Goal: Book appointment/travel/reservation

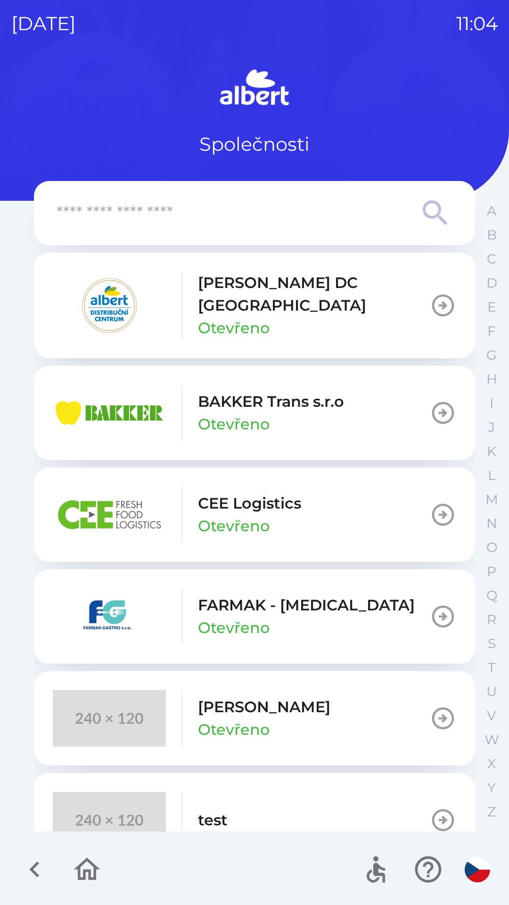
click at [269, 296] on p "[PERSON_NAME] DC [GEOGRAPHIC_DATA]" at bounding box center [314, 293] width 232 height 45
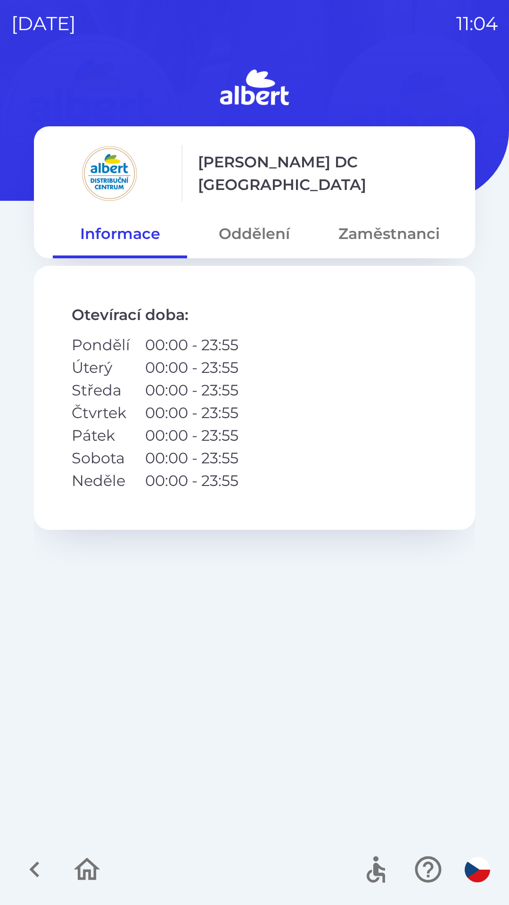
click at [353, 242] on button "Zaměstnanci" at bounding box center [389, 234] width 134 height 34
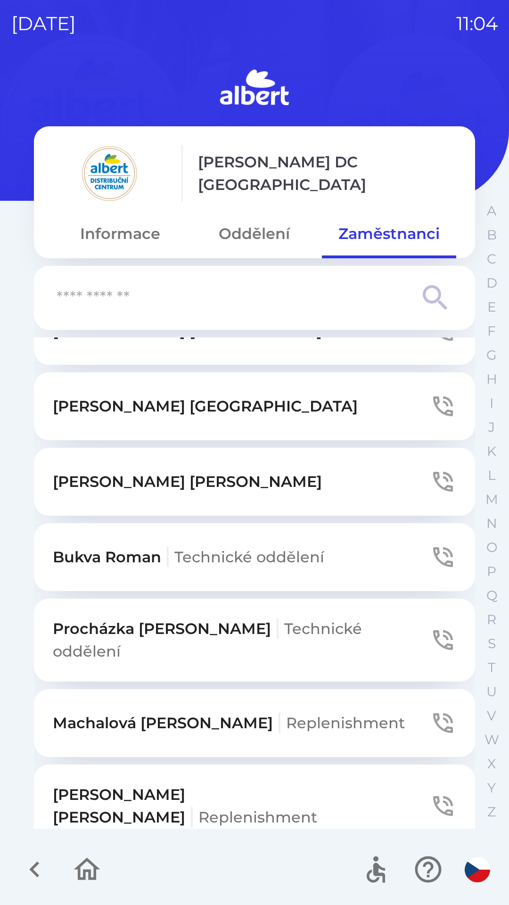
scroll to position [1670, 0]
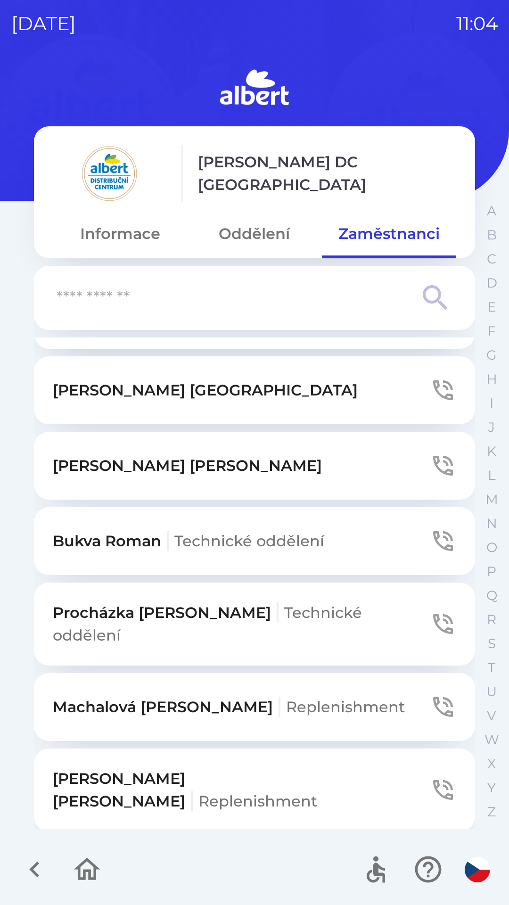
click at [316, 603] on span "Technické oddělení" at bounding box center [207, 623] width 309 height 41
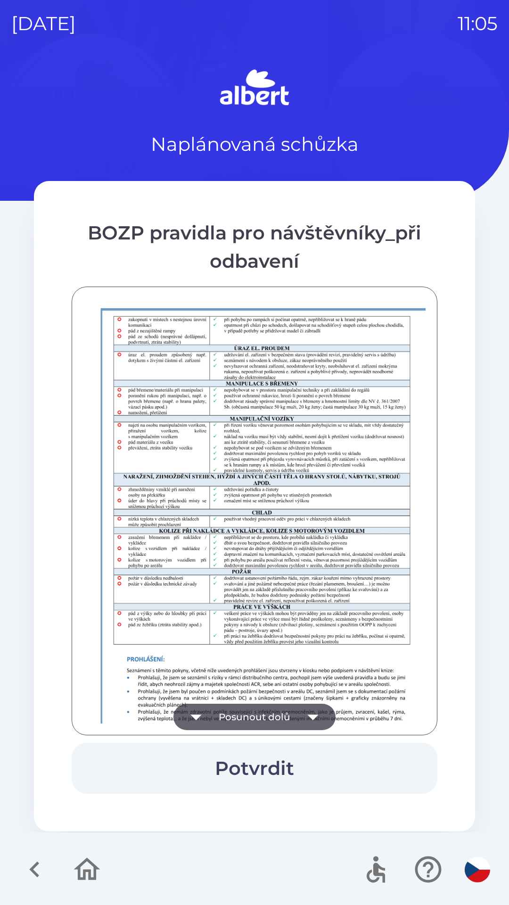
scroll to position [661, 0]
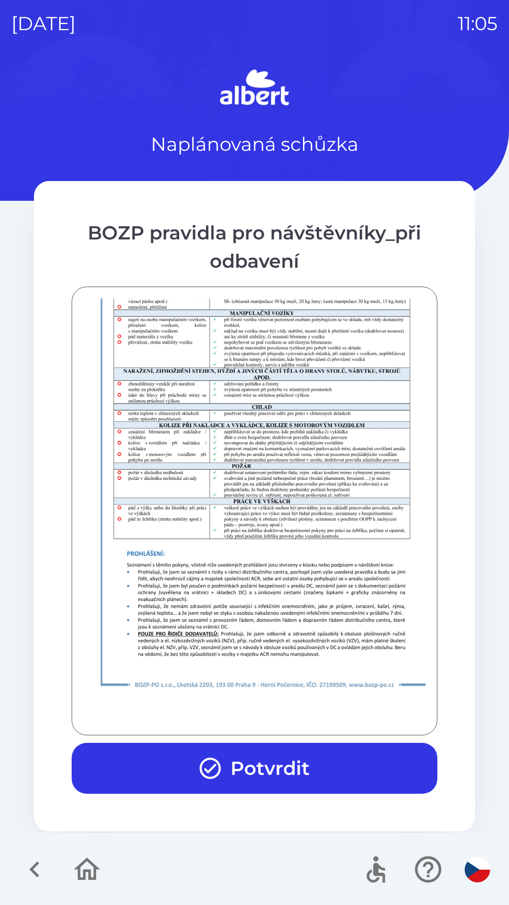
click at [287, 762] on button "Potvrdit" at bounding box center [255, 767] width 366 height 51
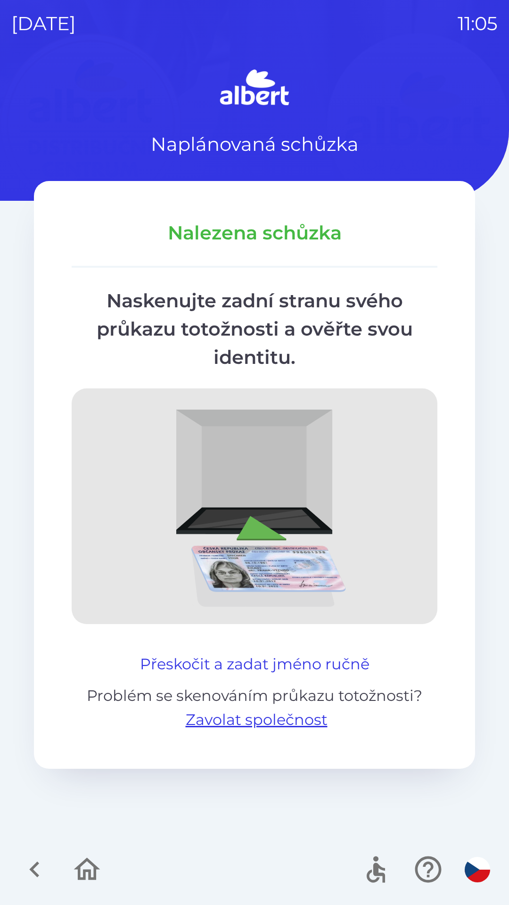
click at [265, 652] on button "Přeskočit a zadat jméno ručně" at bounding box center [254, 663] width 237 height 23
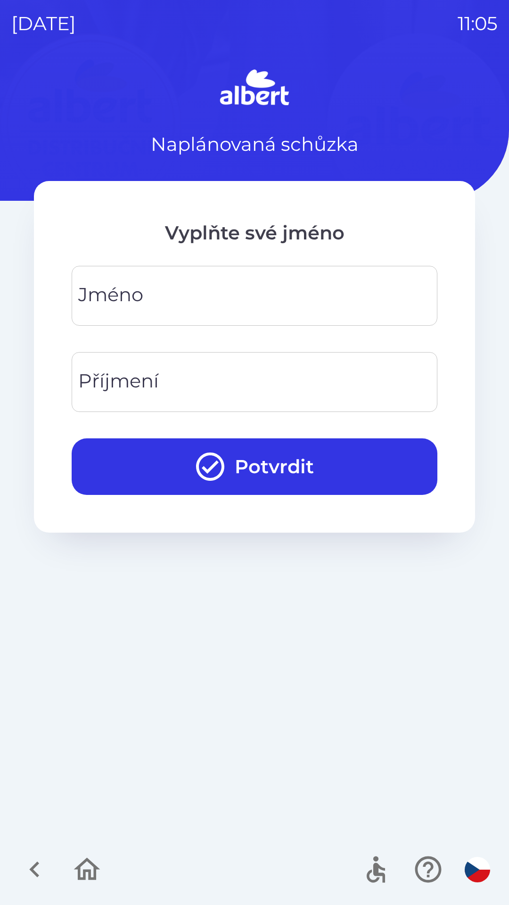
click at [246, 294] on input "Jméno" at bounding box center [254, 295] width 343 height 37
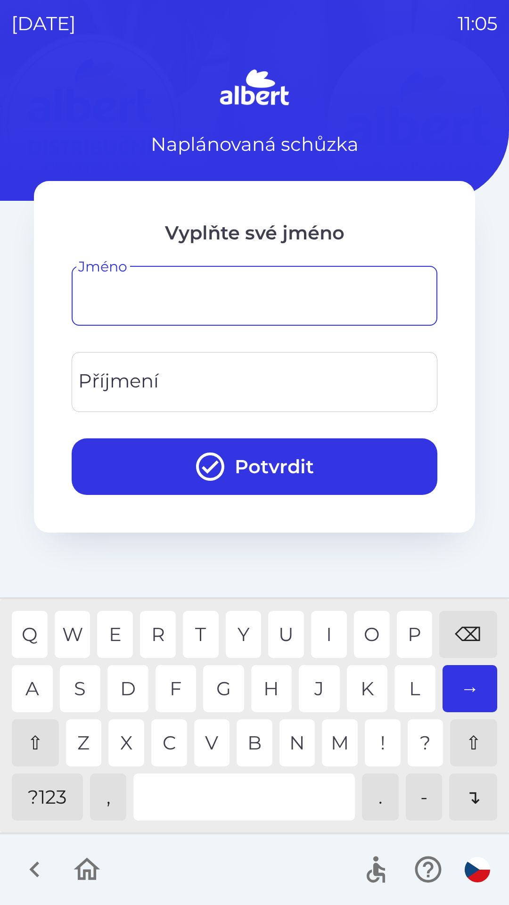
click at [39, 730] on div "⇧" at bounding box center [35, 742] width 47 height 47
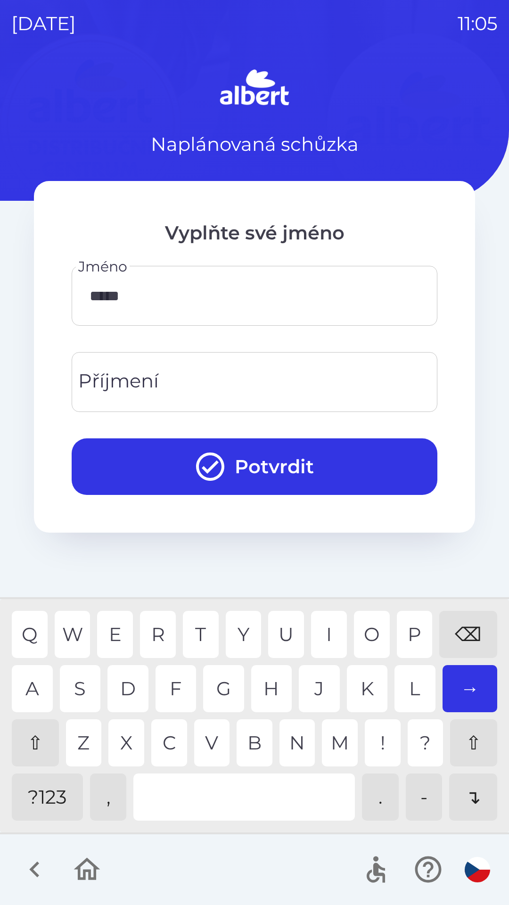
click at [459, 628] on div "⌫" at bounding box center [468, 634] width 58 height 47
click at [465, 626] on div "⌫" at bounding box center [468, 634] width 58 height 47
type input "*"
click at [458, 626] on div "⌫" at bounding box center [468, 634] width 58 height 47
click at [78, 683] on div "S" at bounding box center [80, 688] width 41 height 47
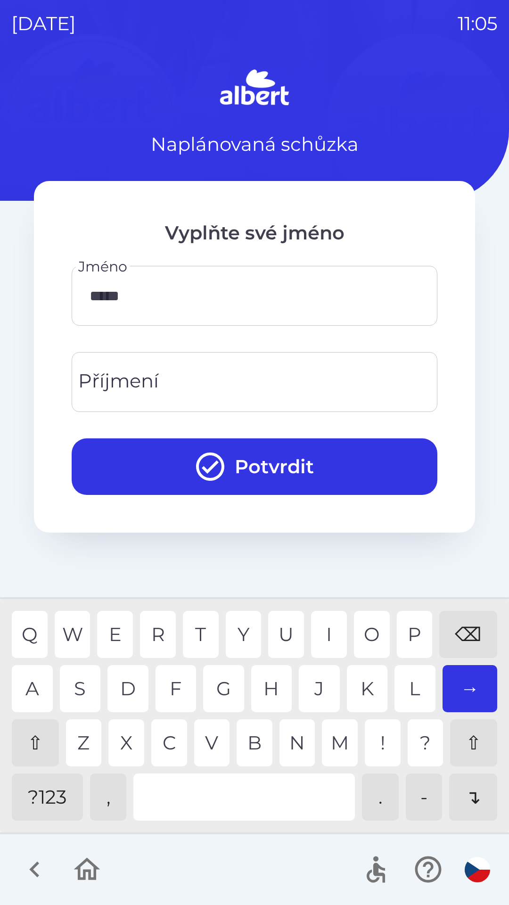
type input "******"
click at [179, 391] on input "Příjmení" at bounding box center [254, 381] width 343 height 37
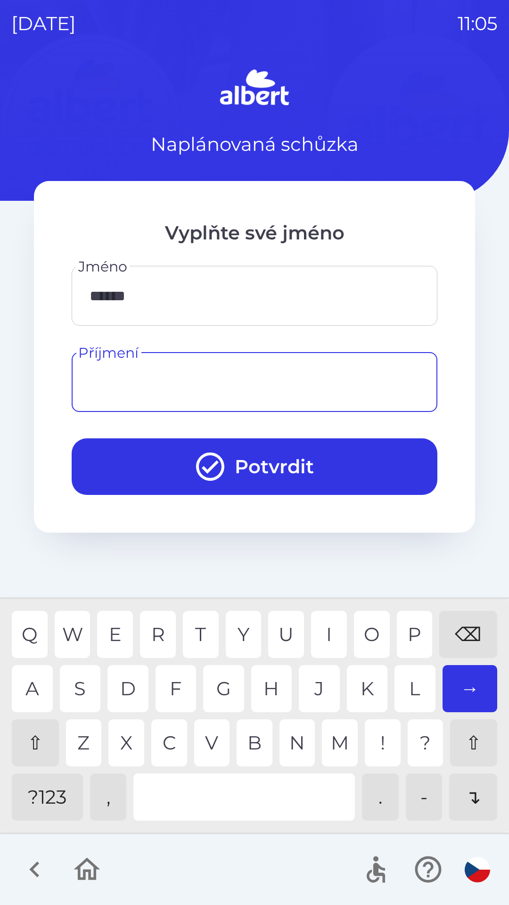
click at [19, 742] on div "⇧" at bounding box center [35, 742] width 47 height 47
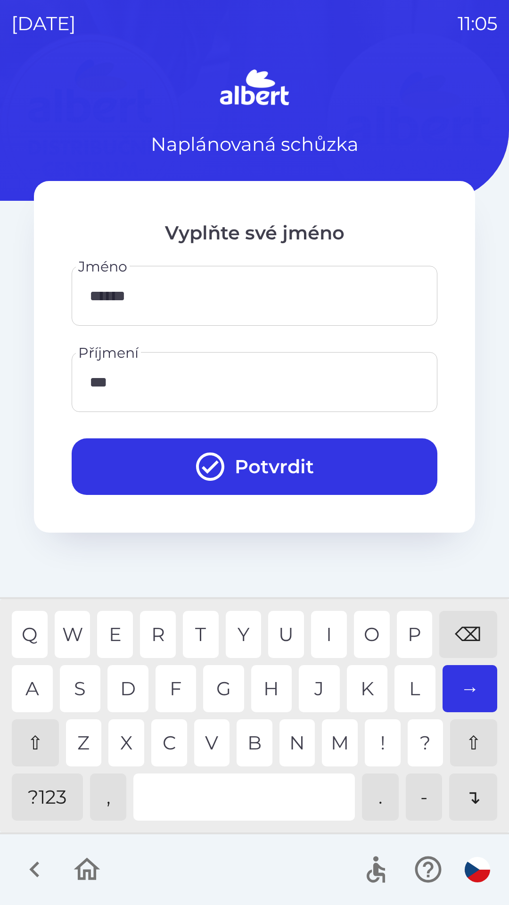
click at [311, 685] on div "J" at bounding box center [319, 688] width 41 height 47
click at [333, 631] on div "I" at bounding box center [329, 634] width 36 height 47
click at [114, 625] on div "E" at bounding box center [115, 634] width 36 height 47
type input "*******"
click at [359, 676] on div "K" at bounding box center [367, 688] width 41 height 47
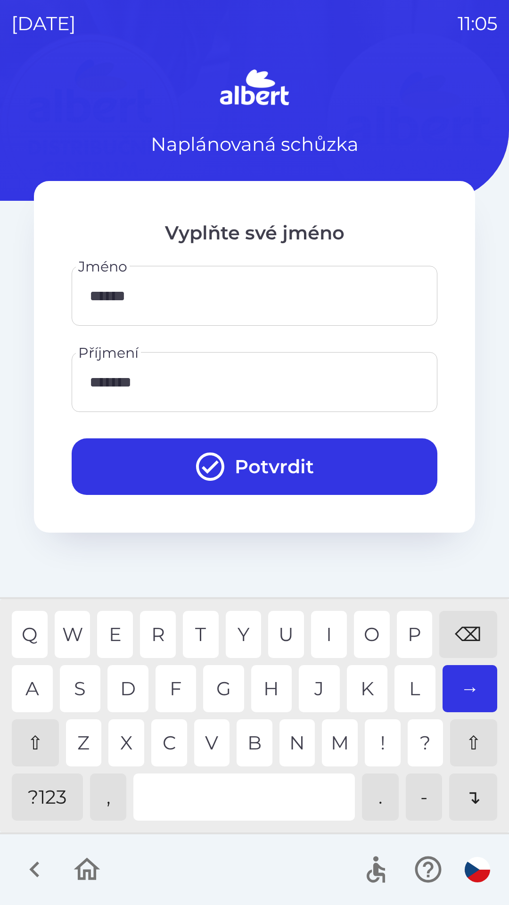
click at [208, 449] on button "Potvrdit" at bounding box center [255, 466] width 366 height 57
